Goal: Task Accomplishment & Management: Manage account settings

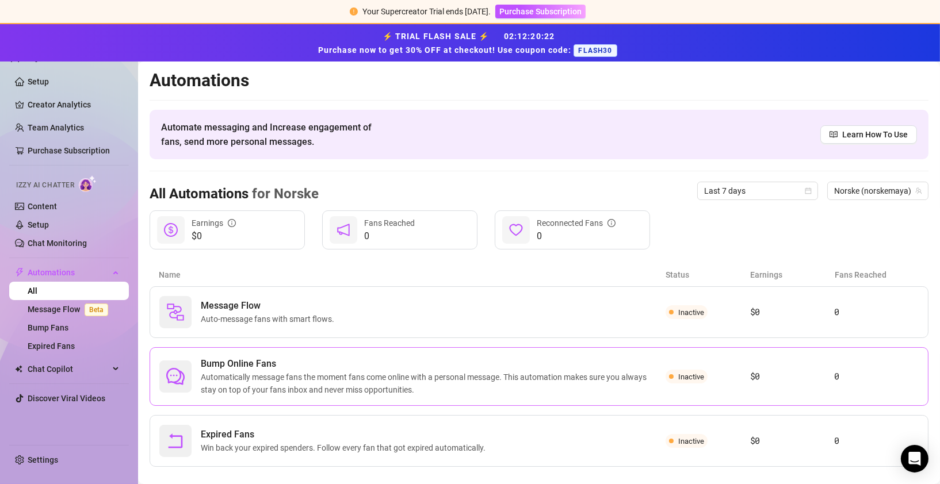
click at [619, 374] on span "Automatically message fans the moment fans come online with a personal message.…" at bounding box center [433, 383] width 465 height 25
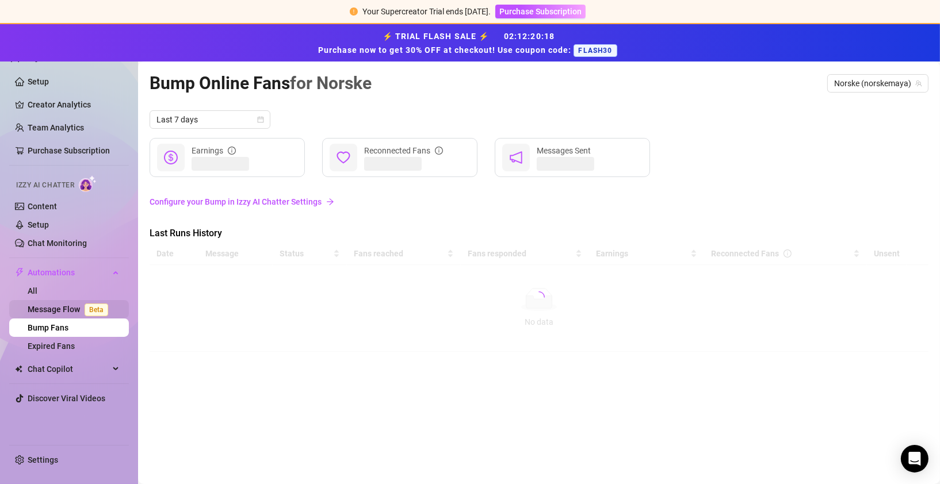
click at [58, 312] on link "Message Flow Beta" at bounding box center [70, 309] width 85 height 9
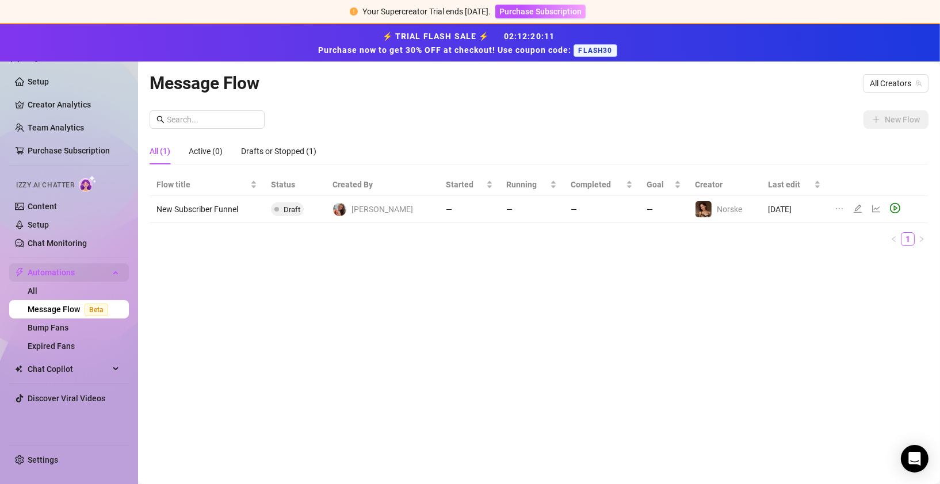
click at [67, 269] on span "Automations" at bounding box center [69, 272] width 82 height 18
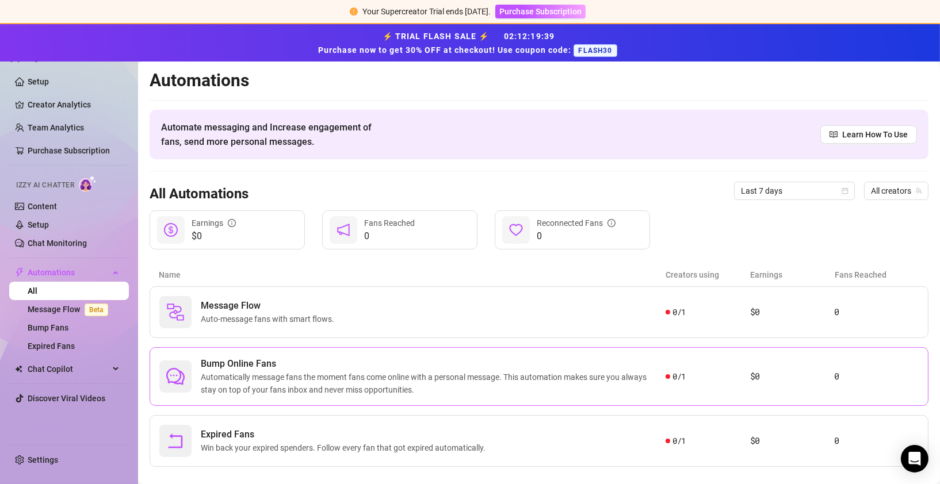
click at [279, 365] on span "Bump Online Fans" at bounding box center [433, 364] width 465 height 14
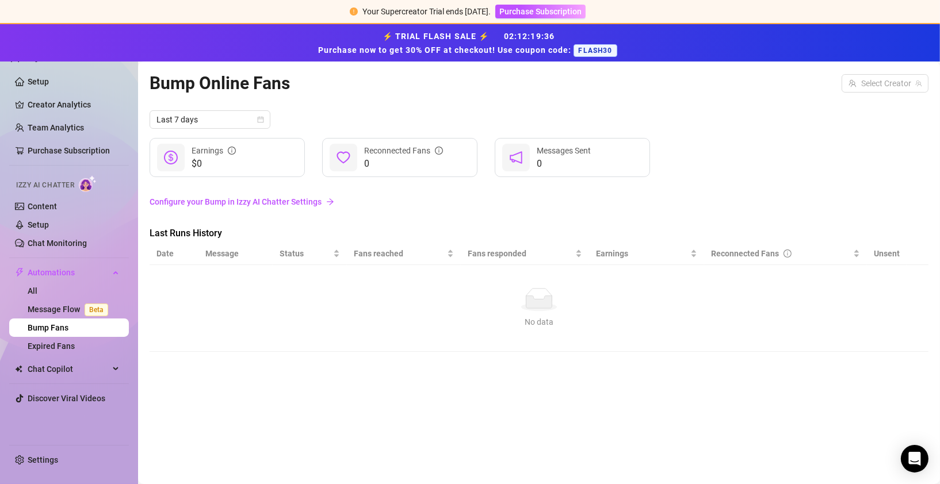
click at [306, 198] on link "Configure your Bump in Izzy AI Chatter Settings" at bounding box center [539, 202] width 779 height 13
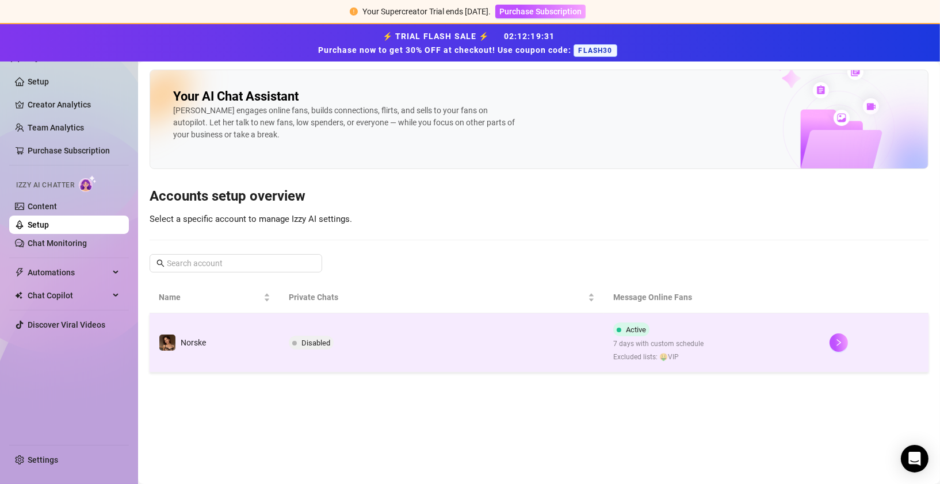
click at [563, 326] on td "Disabled" at bounding box center [441, 342] width 324 height 59
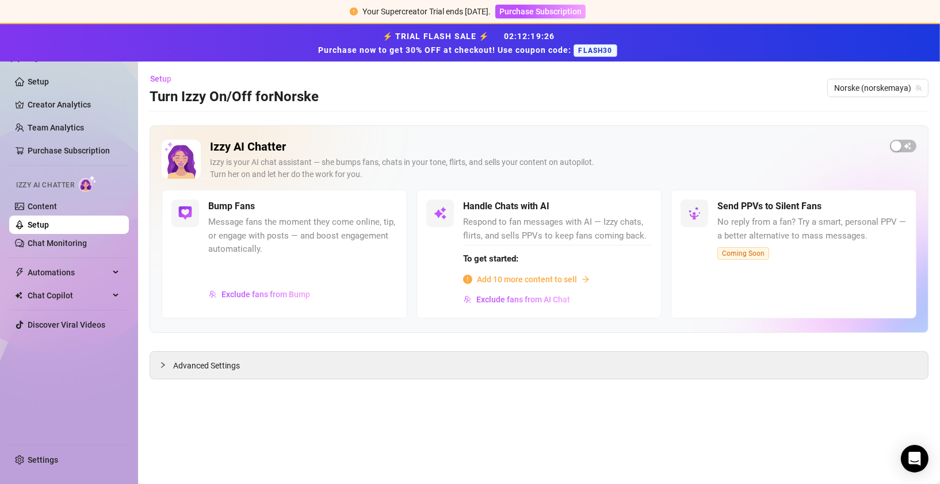
click at [254, 236] on span "Message fans the moment they come online, tip, or engage with posts — and boost…" at bounding box center [302, 236] width 189 height 41
click at [262, 294] on span "Exclude fans from Bump" at bounding box center [265, 294] width 89 height 9
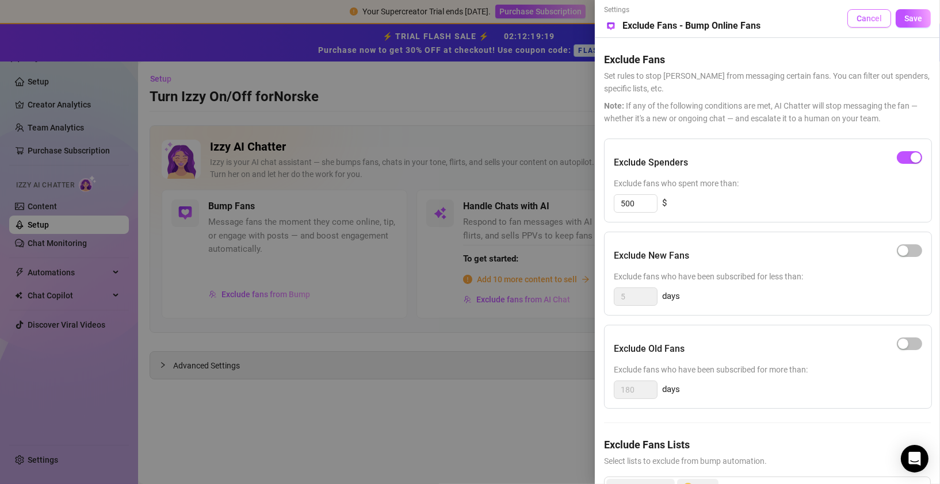
click at [872, 20] on span "Cancel" at bounding box center [868, 18] width 25 height 9
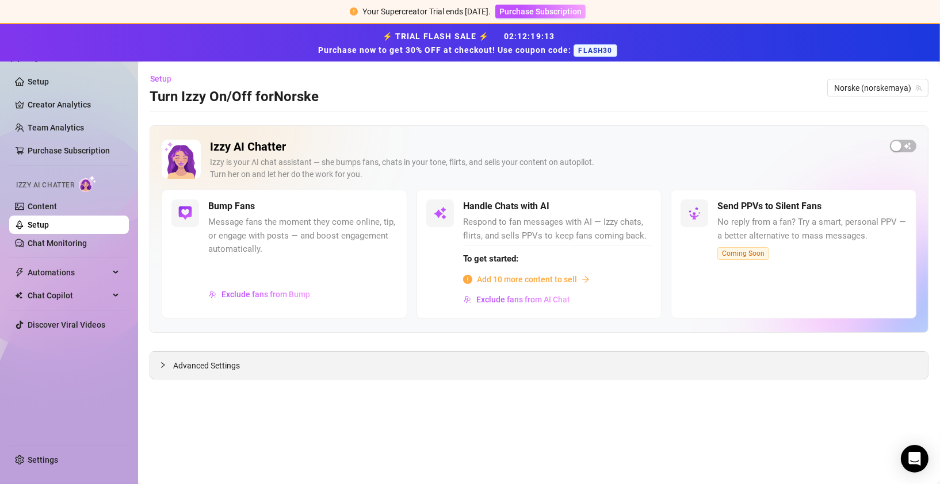
click at [181, 362] on span "Advanced Settings" at bounding box center [206, 365] width 67 height 13
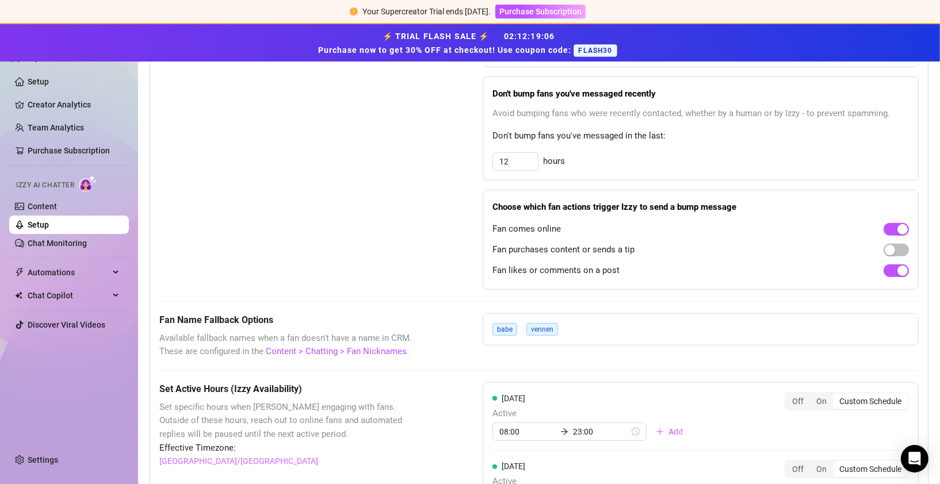
scroll to position [704, 0]
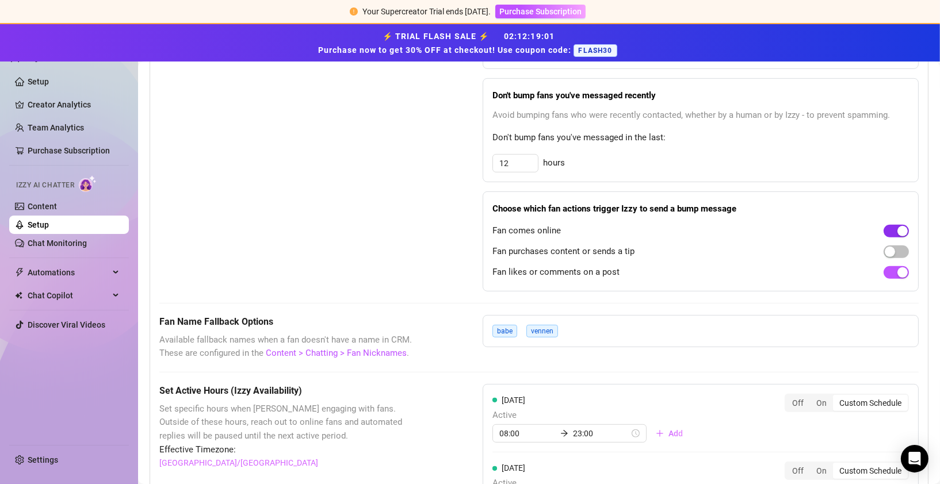
click at [888, 229] on span "button" at bounding box center [895, 231] width 25 height 13
click at [884, 271] on span "button" at bounding box center [895, 272] width 25 height 13
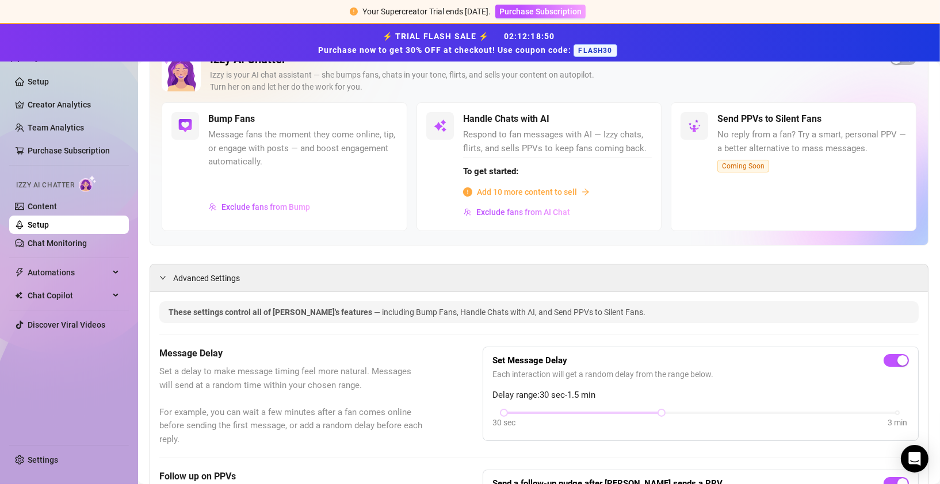
scroll to position [0, 0]
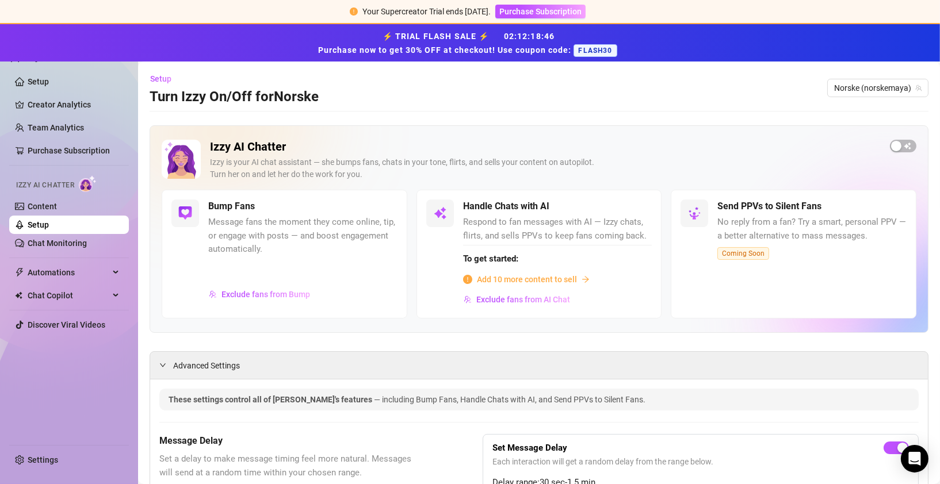
click at [229, 204] on h5 "Bump Fans" at bounding box center [231, 207] width 47 height 14
click at [224, 231] on span "Message fans the moment they come online, tip, or engage with posts — and boost…" at bounding box center [302, 236] width 189 height 41
